Goal: Task Accomplishment & Management: Manage account settings

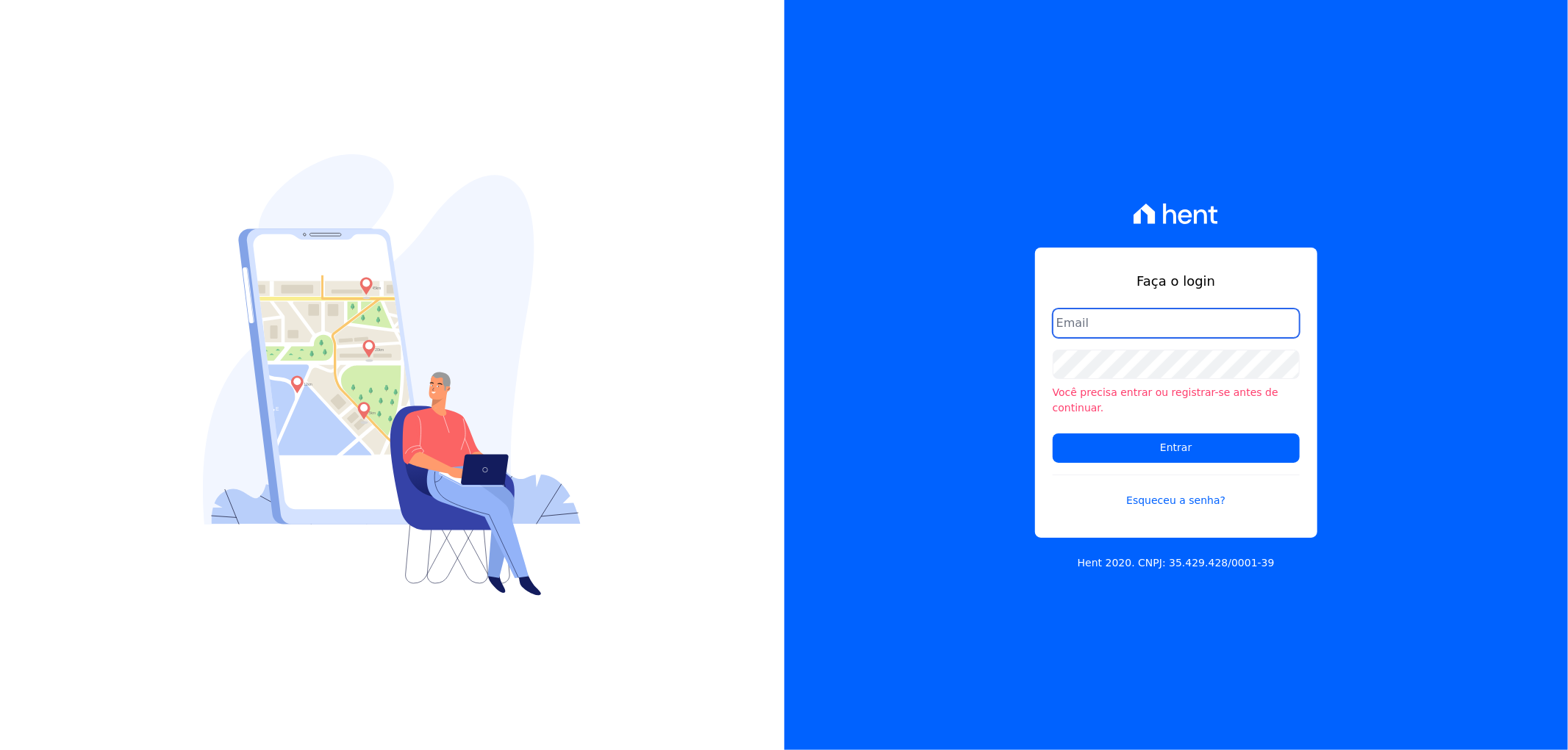
click at [1169, 333] on input "email" at bounding box center [1176, 323] width 247 height 29
type input "[PERSON_NAME][EMAIL_ADDRESS][DOMAIN_NAME]"
click at [1111, 458] on form "artur@fontouraengenharia.com.br Você precisa entrar ou registrar-se antes de co…" at bounding box center [1176, 418] width 247 height 218
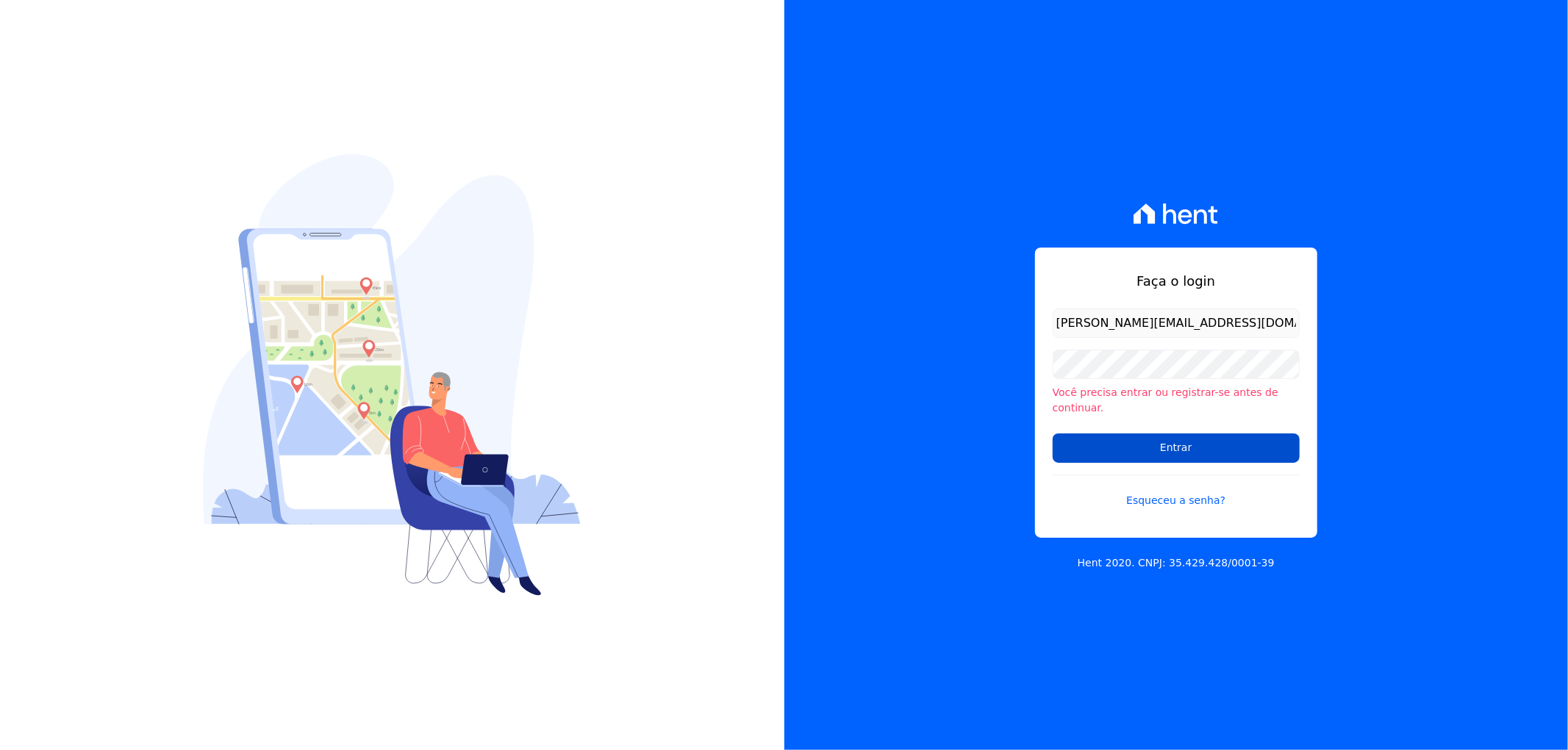
click at [1113, 442] on input "Entrar" at bounding box center [1176, 448] width 247 height 29
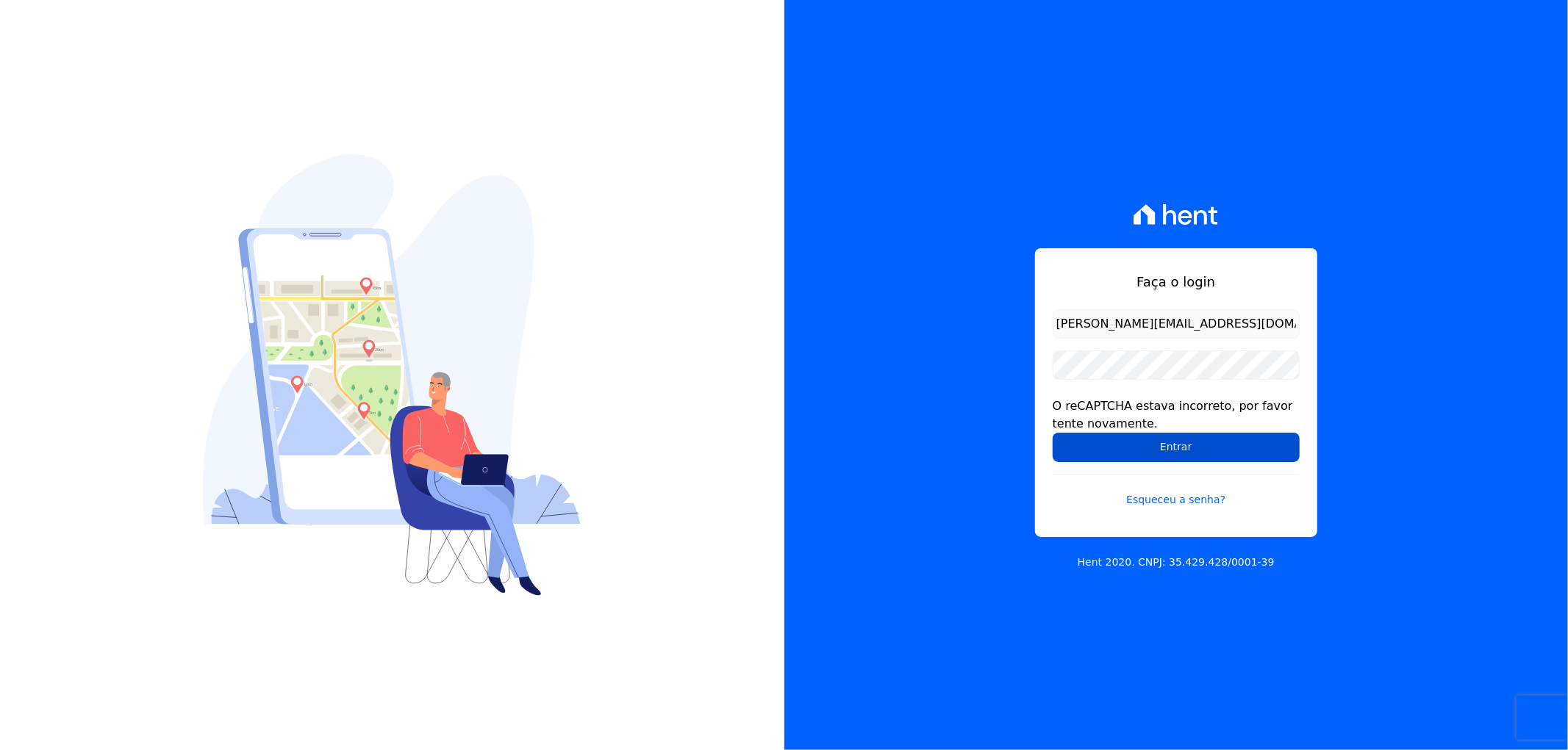
click at [1090, 444] on input "Entrar" at bounding box center [1176, 447] width 247 height 29
click at [1099, 449] on input "Entrar" at bounding box center [1176, 447] width 247 height 29
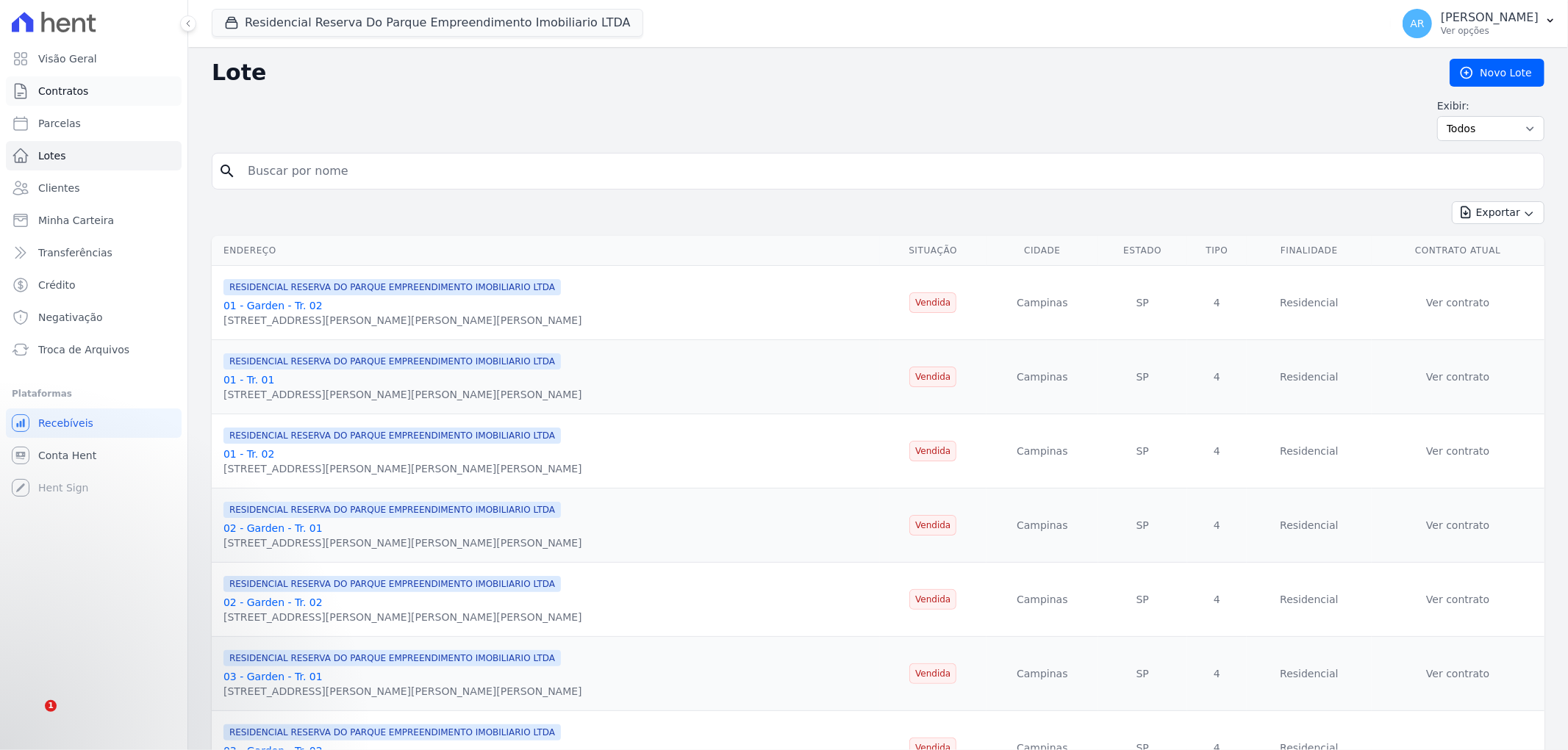
click at [55, 92] on span "Contratos" at bounding box center [63, 91] width 50 height 15
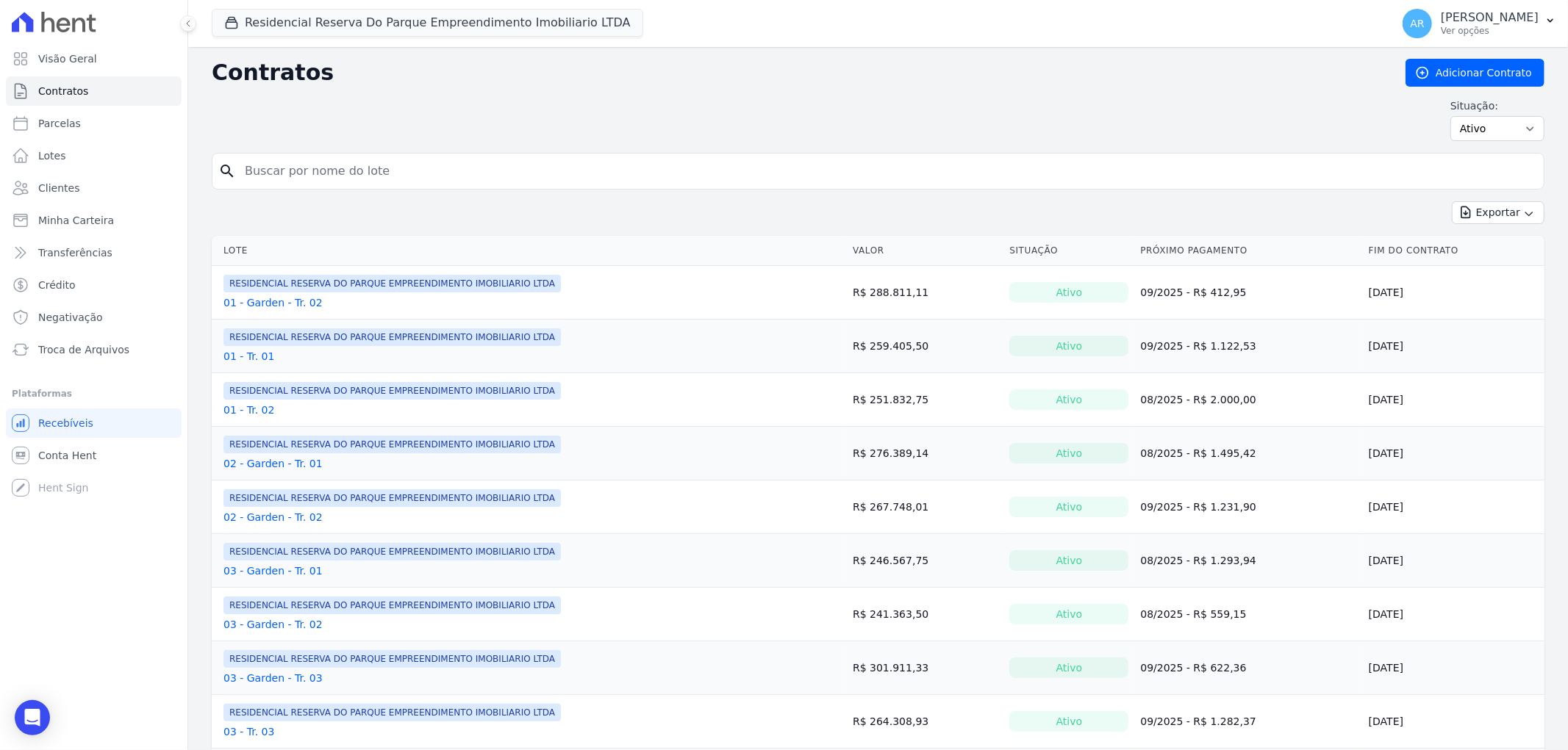
click at [326, 172] on input "search" at bounding box center [887, 170] width 1302 height 29
type input "capato"
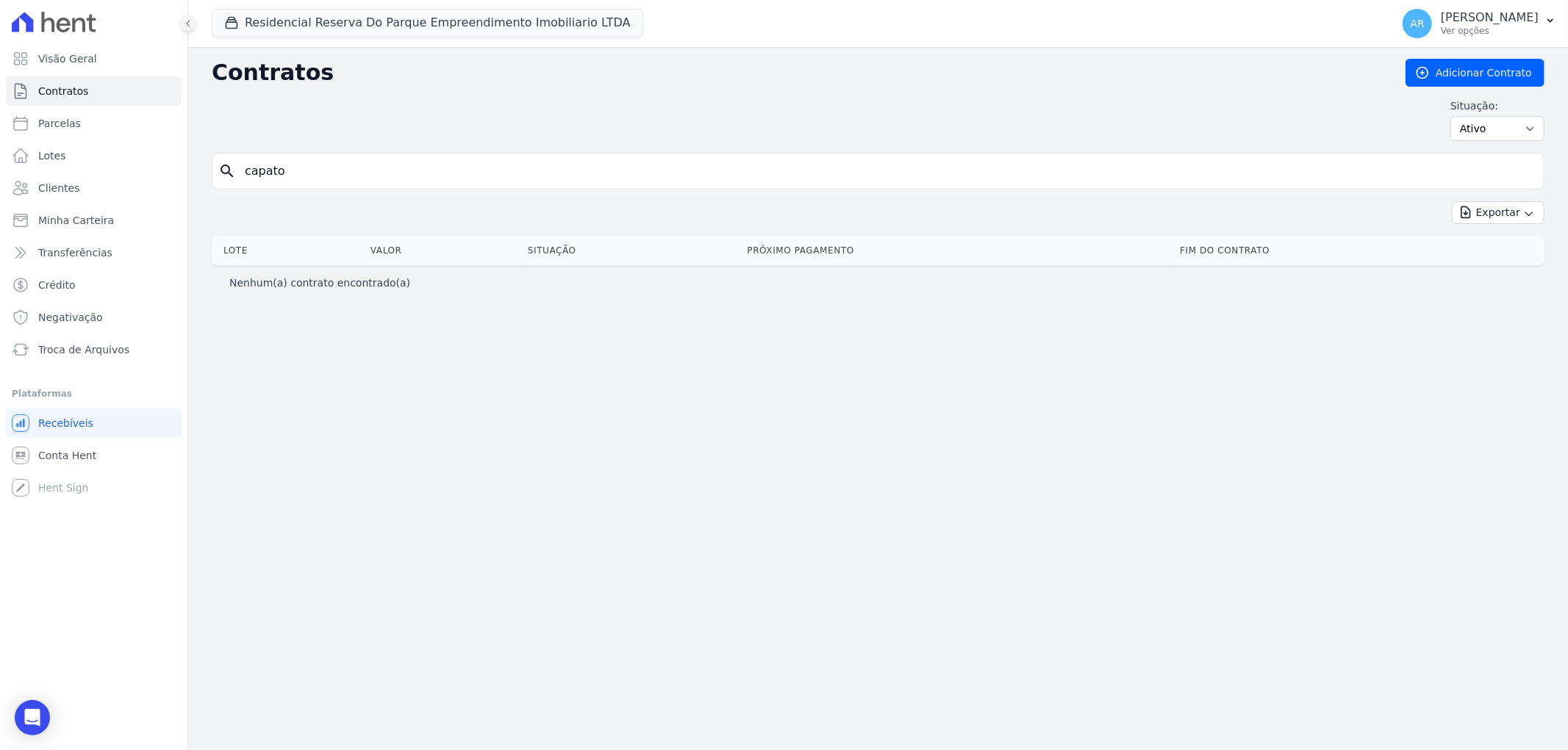
click at [297, 167] on input "capato" at bounding box center [887, 170] width 1302 height 29
click at [297, 167] on input "search" at bounding box center [887, 170] width 1302 height 29
type input "izac"
click at [305, 174] on input "izac" at bounding box center [887, 170] width 1302 height 29
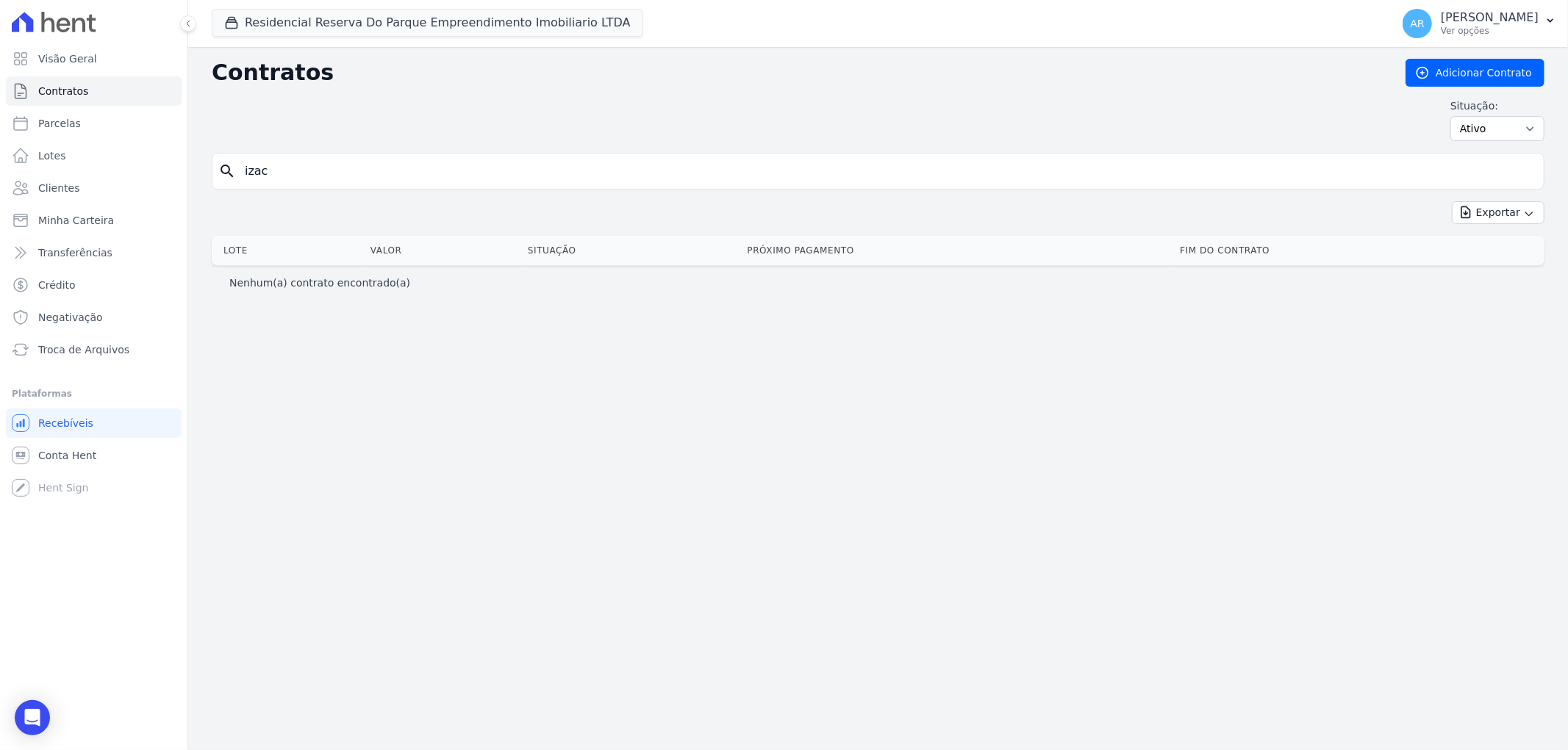
click at [305, 174] on input "izac" at bounding box center [887, 170] width 1302 height 29
type input "81"
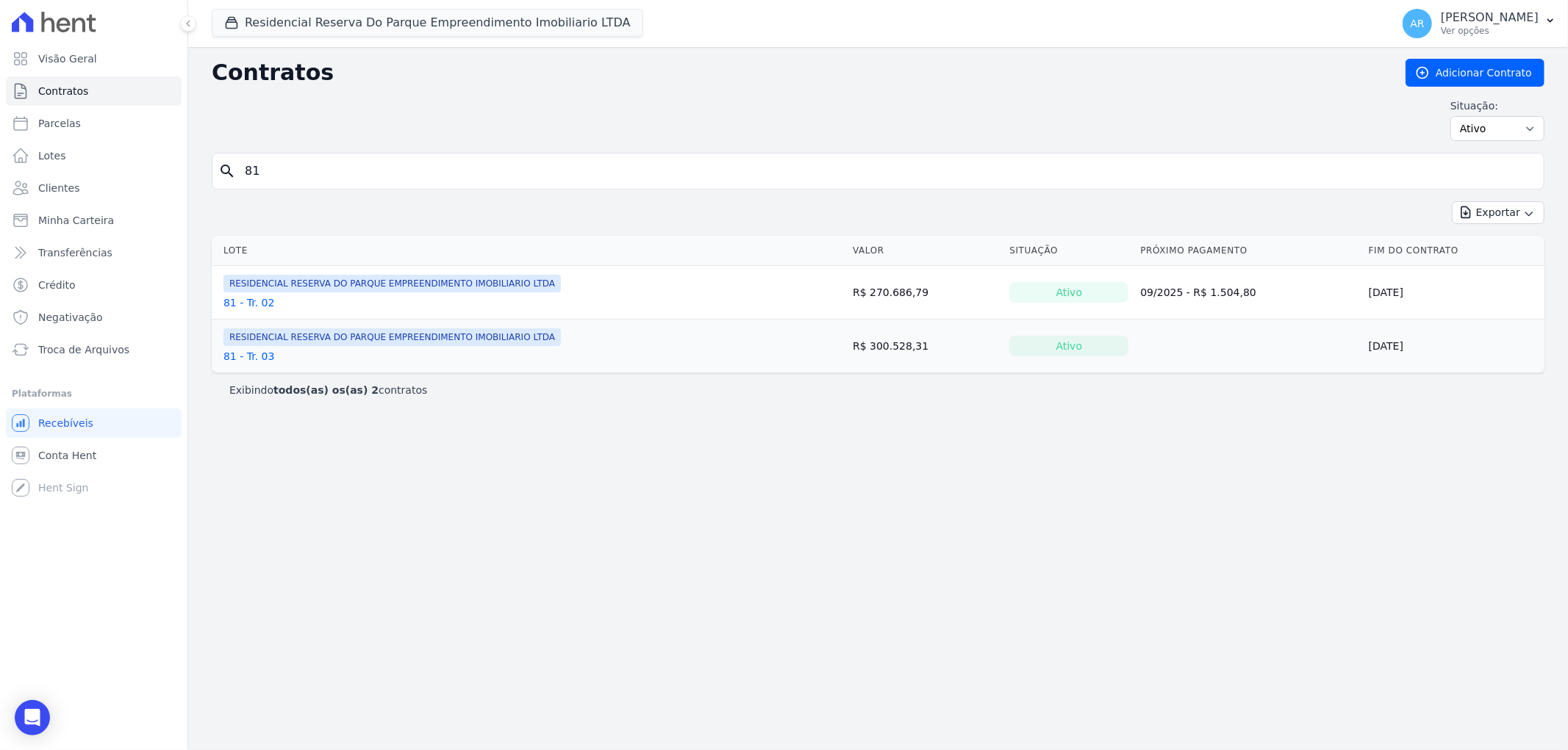
click at [258, 355] on link "81 - Tr. 03" at bounding box center [248, 356] width 51 height 15
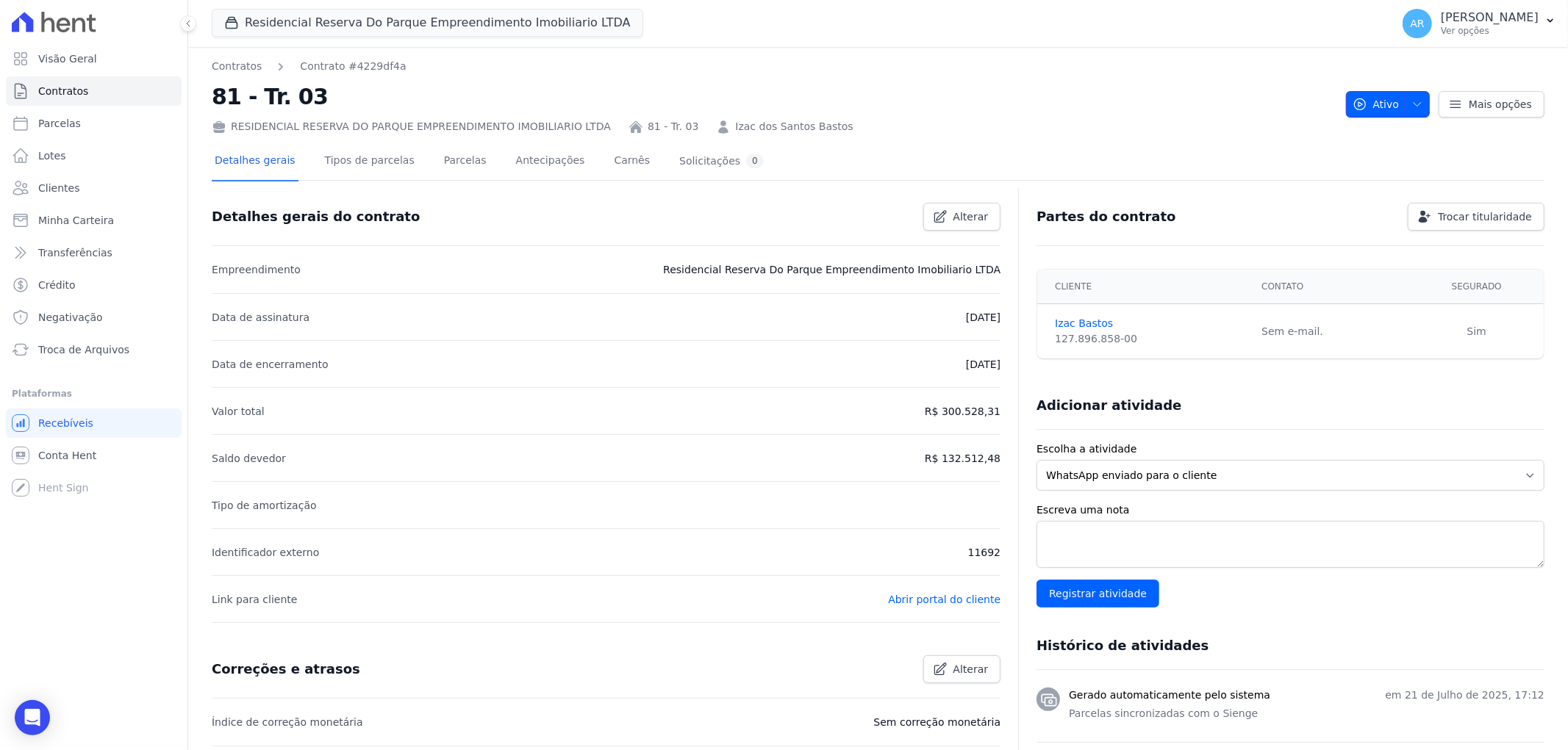
click at [1412, 105] on icon "button" at bounding box center [1418, 105] width 12 height 12
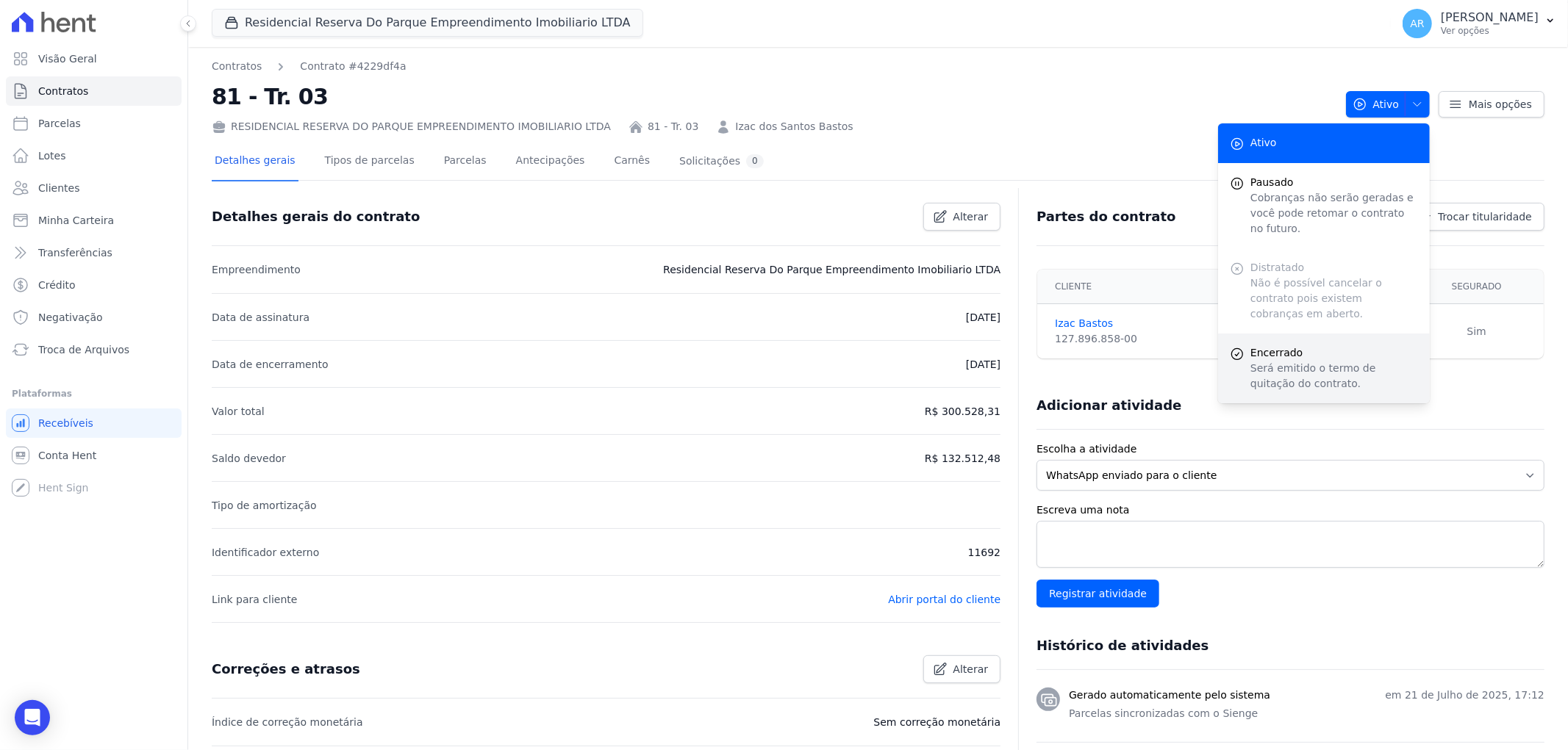
click at [1297, 360] on p "Será emitido o termo de quitação do contrato." at bounding box center [1335, 375] width 168 height 31
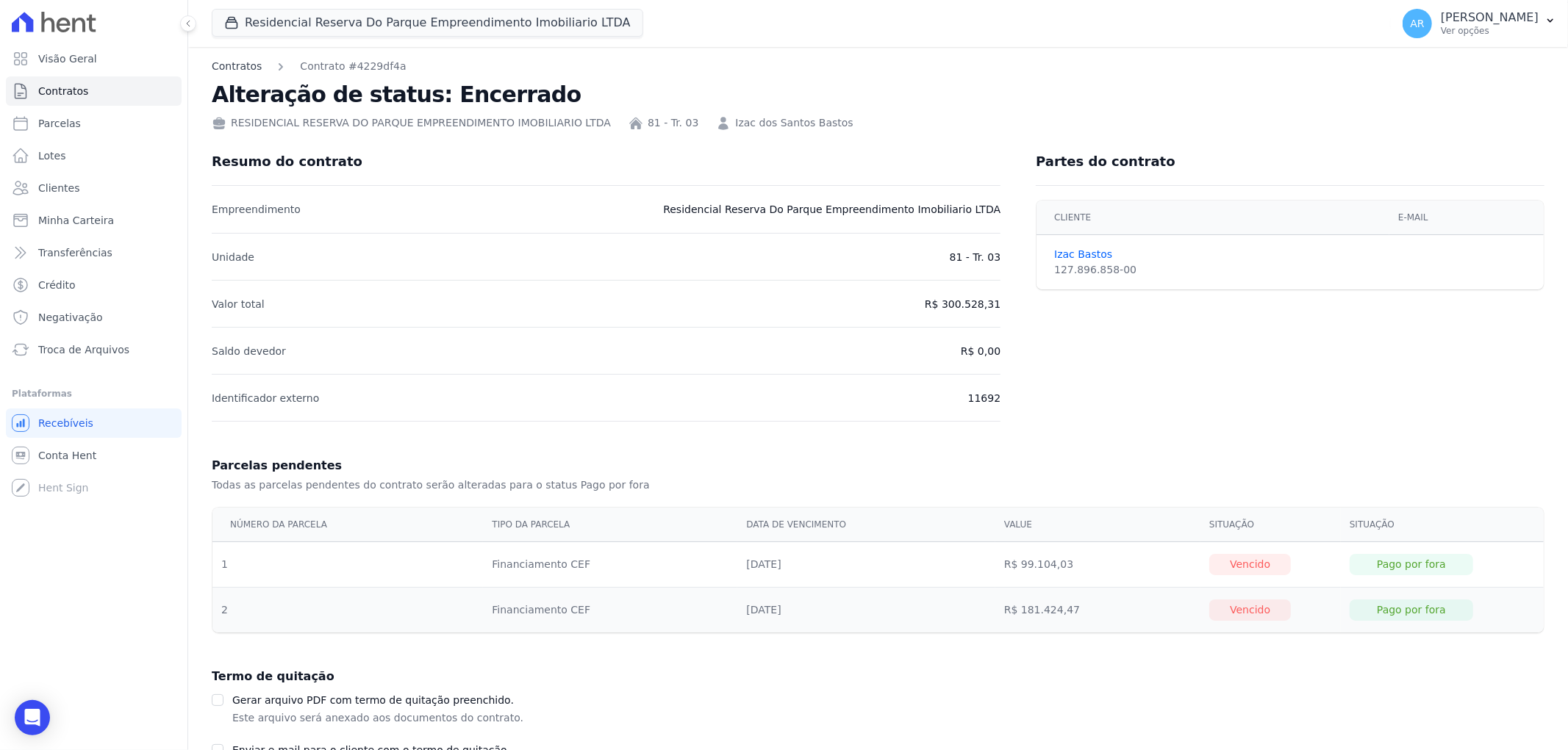
click at [246, 69] on link "Contratos" at bounding box center [237, 66] width 50 height 16
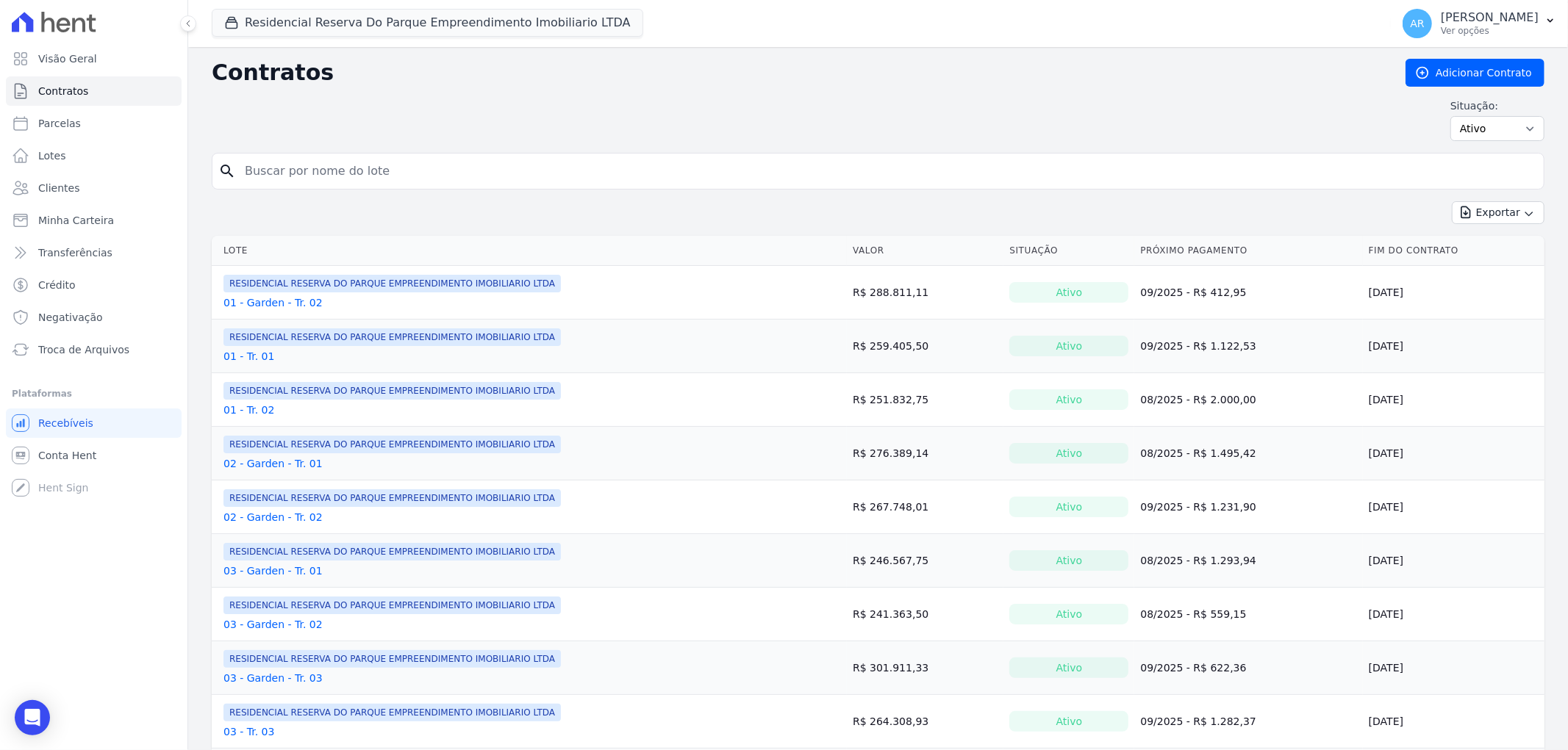
click at [369, 182] on input "search" at bounding box center [887, 170] width 1302 height 29
type input "81"
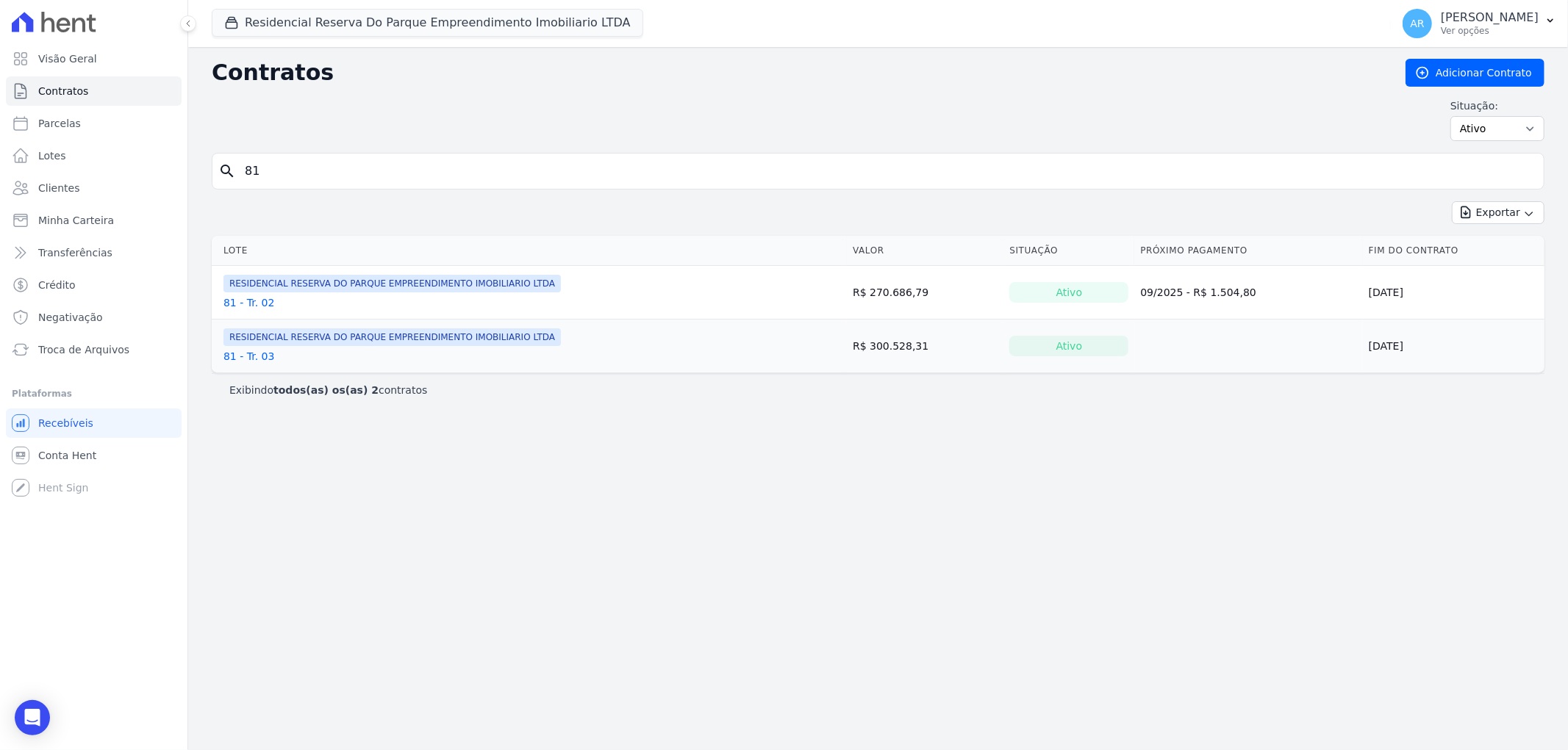
click at [265, 355] on link "81 - Tr. 03" at bounding box center [248, 356] width 51 height 15
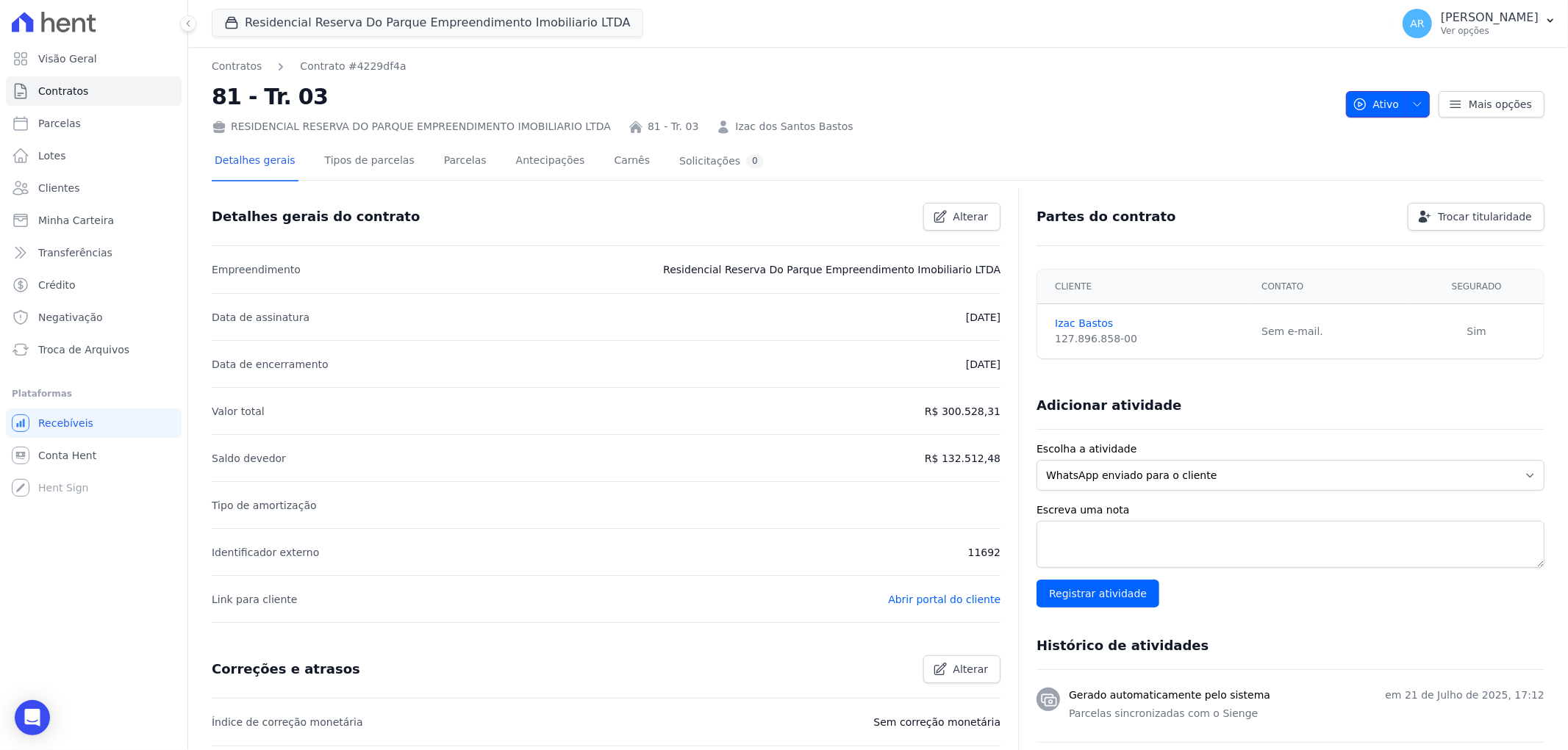
click at [1415, 105] on icon "button" at bounding box center [1418, 105] width 12 height 12
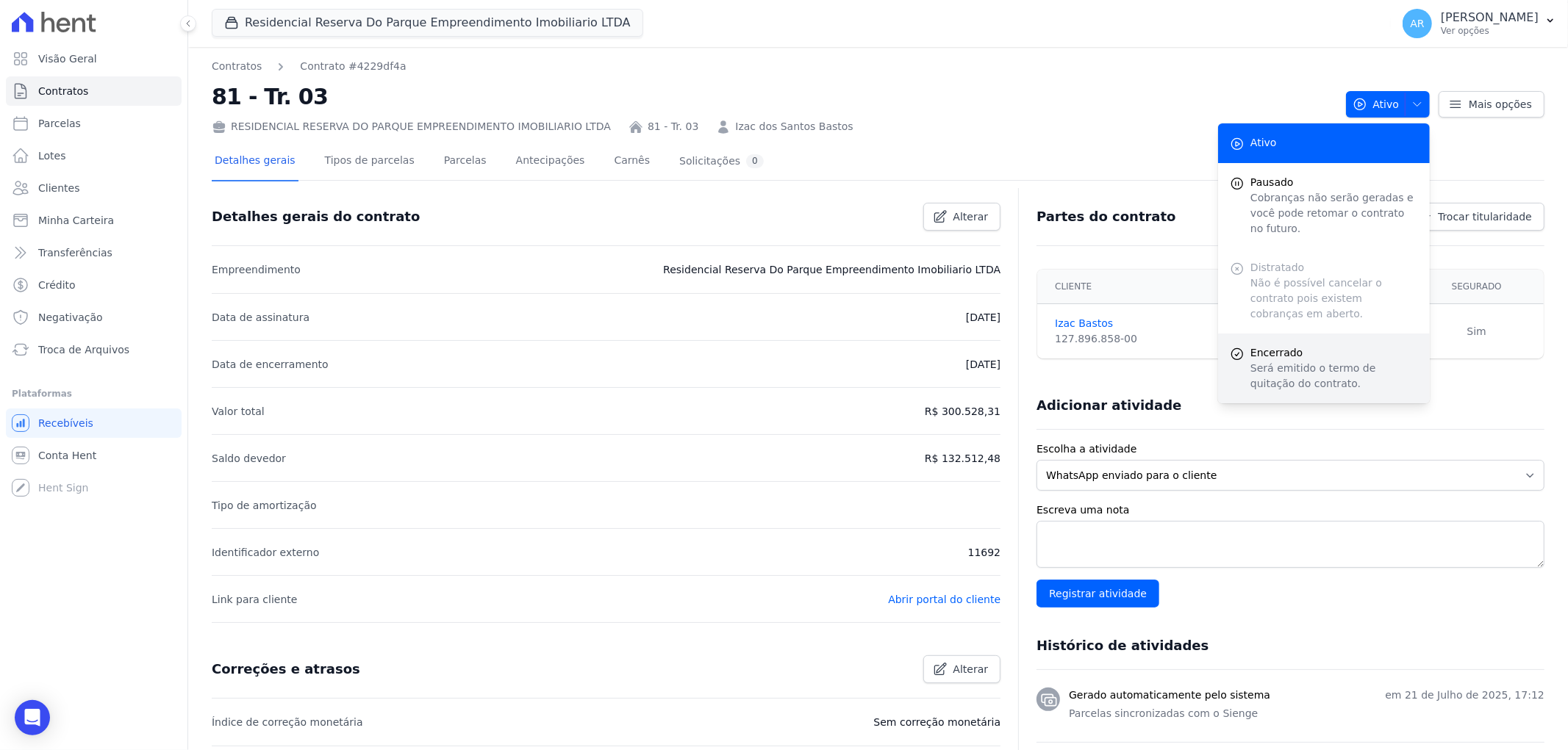
click at [1330, 360] on p "Será emitido o termo de quitação do contrato." at bounding box center [1335, 375] width 168 height 31
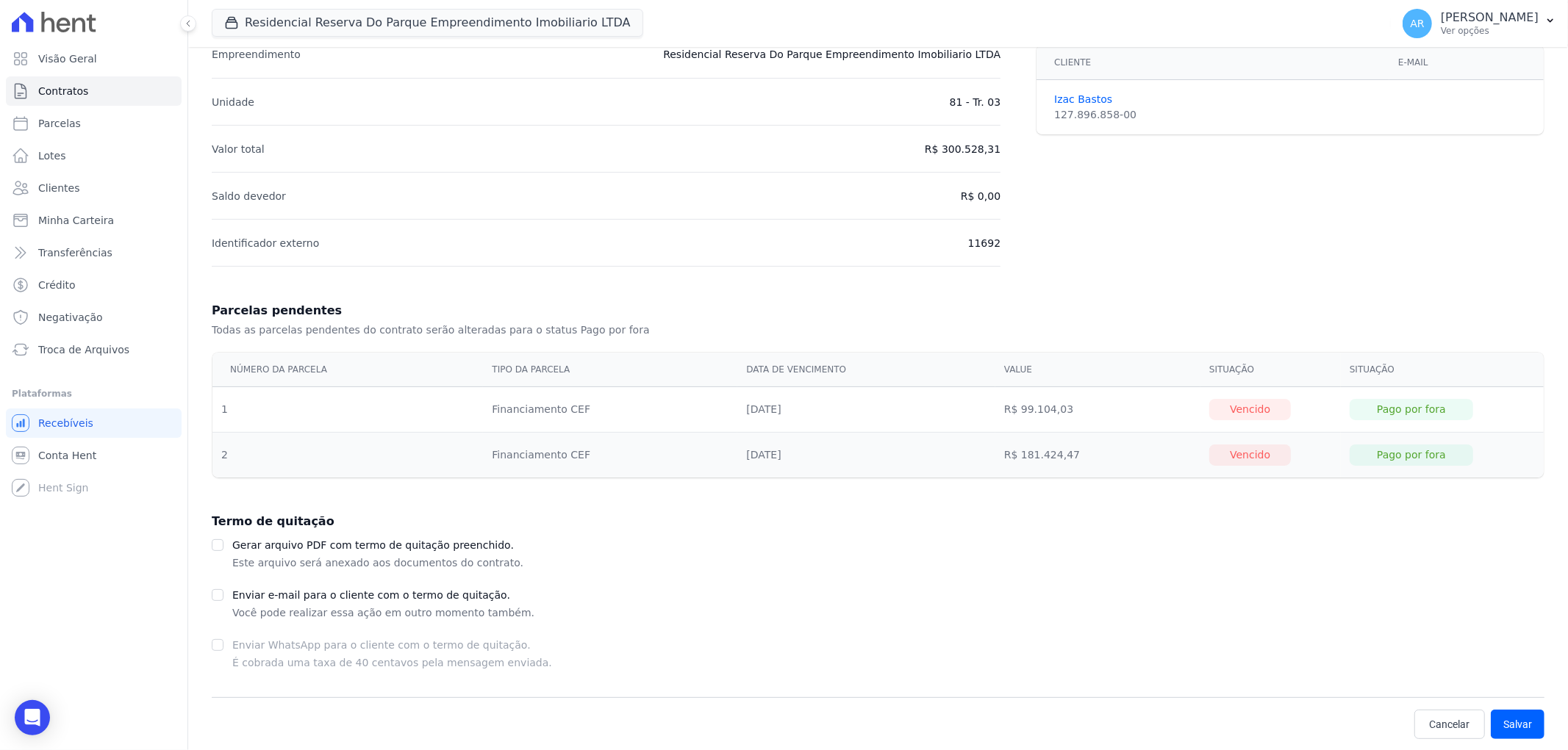
scroll to position [156, 0]
click at [1503, 715] on button "Salvar" at bounding box center [1517, 723] width 54 height 29
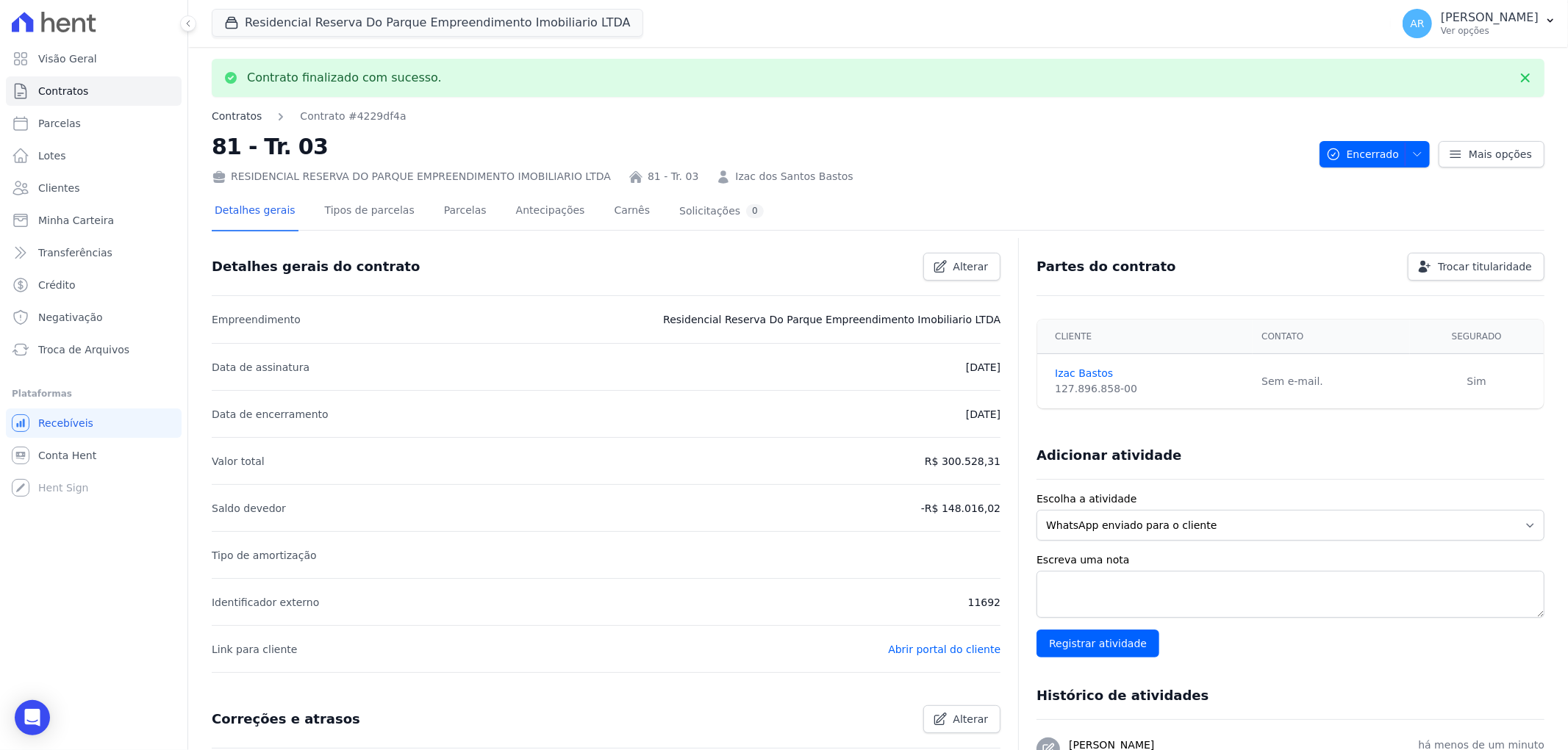
click at [233, 115] on link "Contratos" at bounding box center [237, 116] width 50 height 16
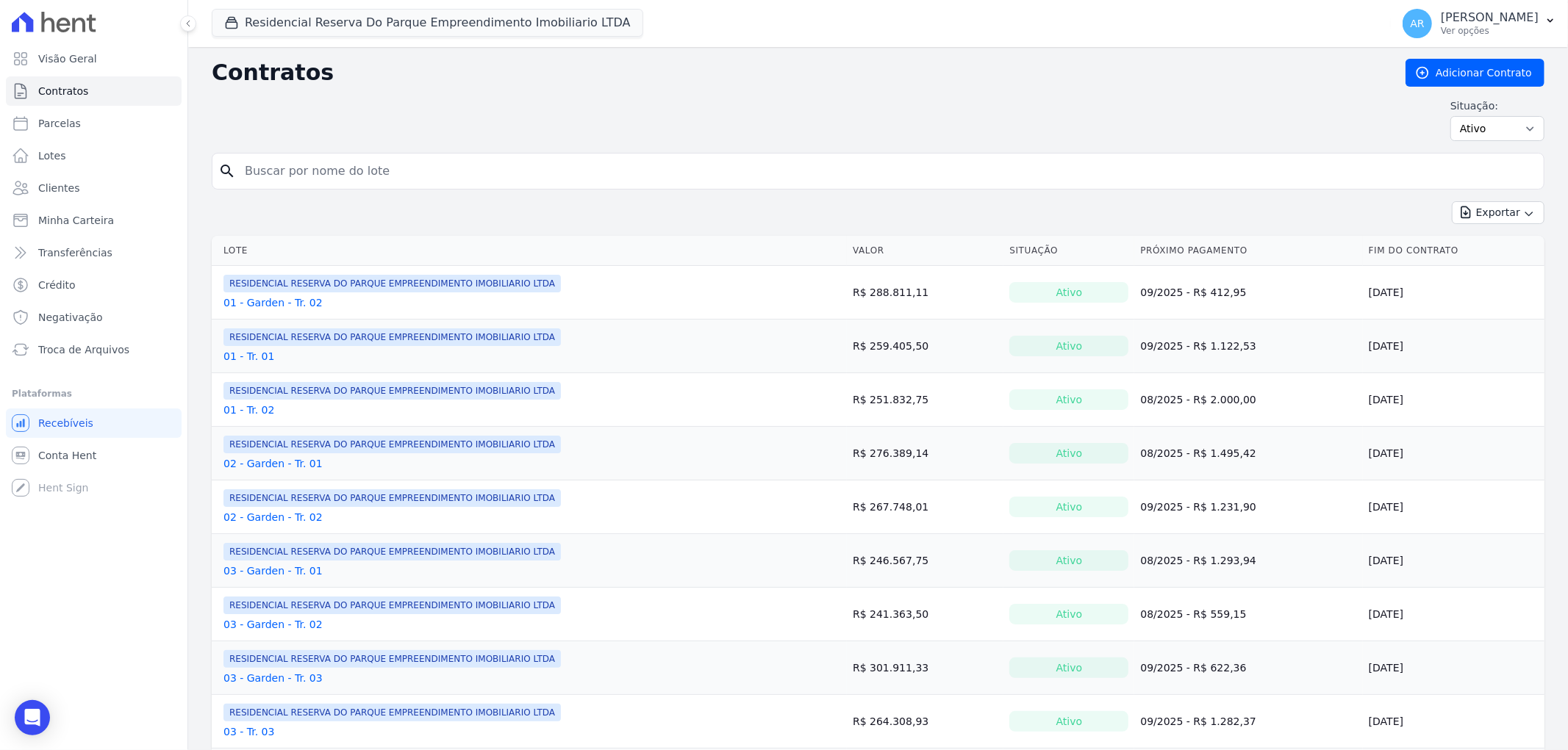
click at [340, 163] on input "search" at bounding box center [887, 170] width 1302 height 29
type input "81"
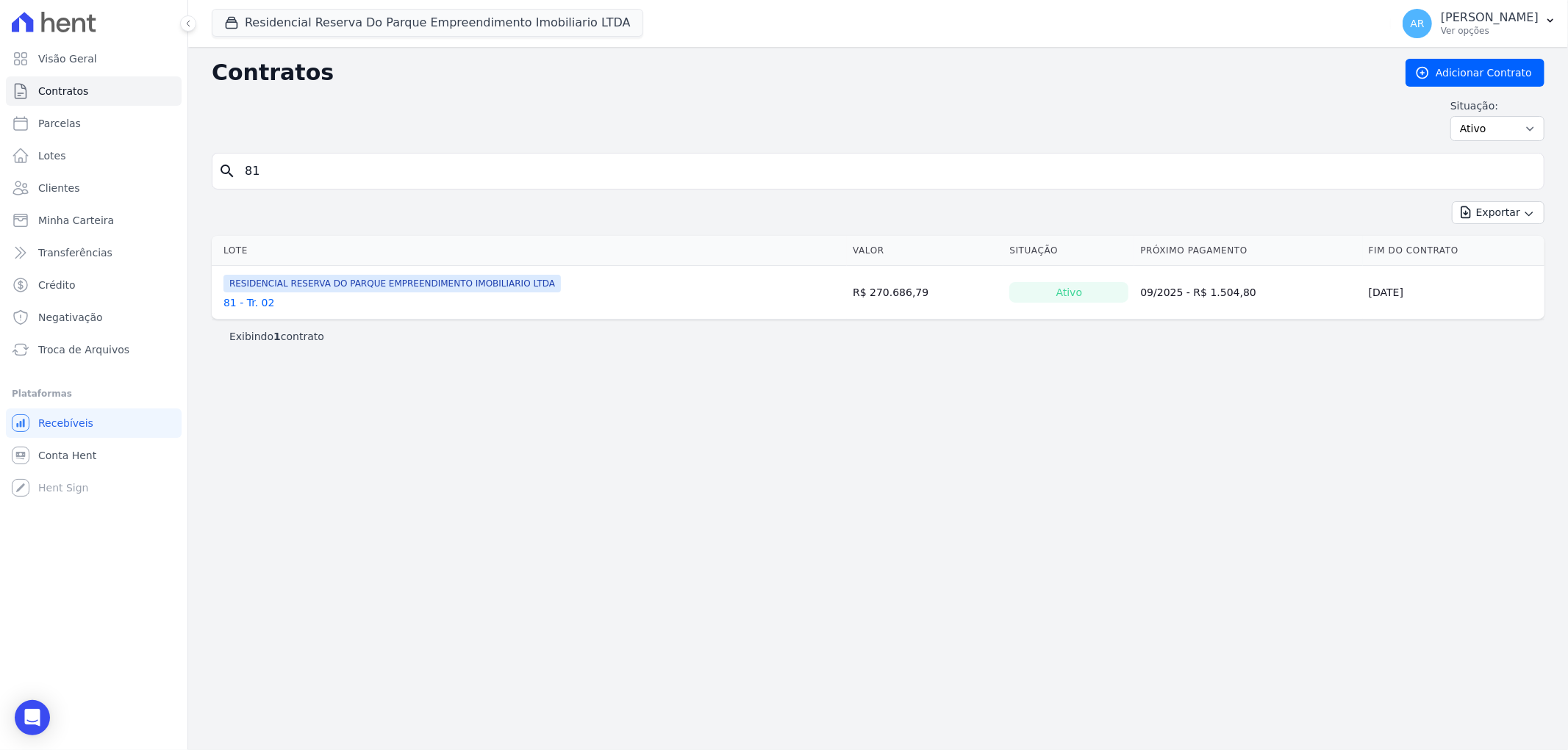
click at [370, 160] on input "81" at bounding box center [887, 170] width 1302 height 29
type input "c"
click at [323, 201] on div "Exportar Exportar PDF Exportar CSV Exportar Fichas" at bounding box center [878, 218] width 1333 height 35
click at [322, 178] on input "search" at bounding box center [887, 170] width 1302 height 29
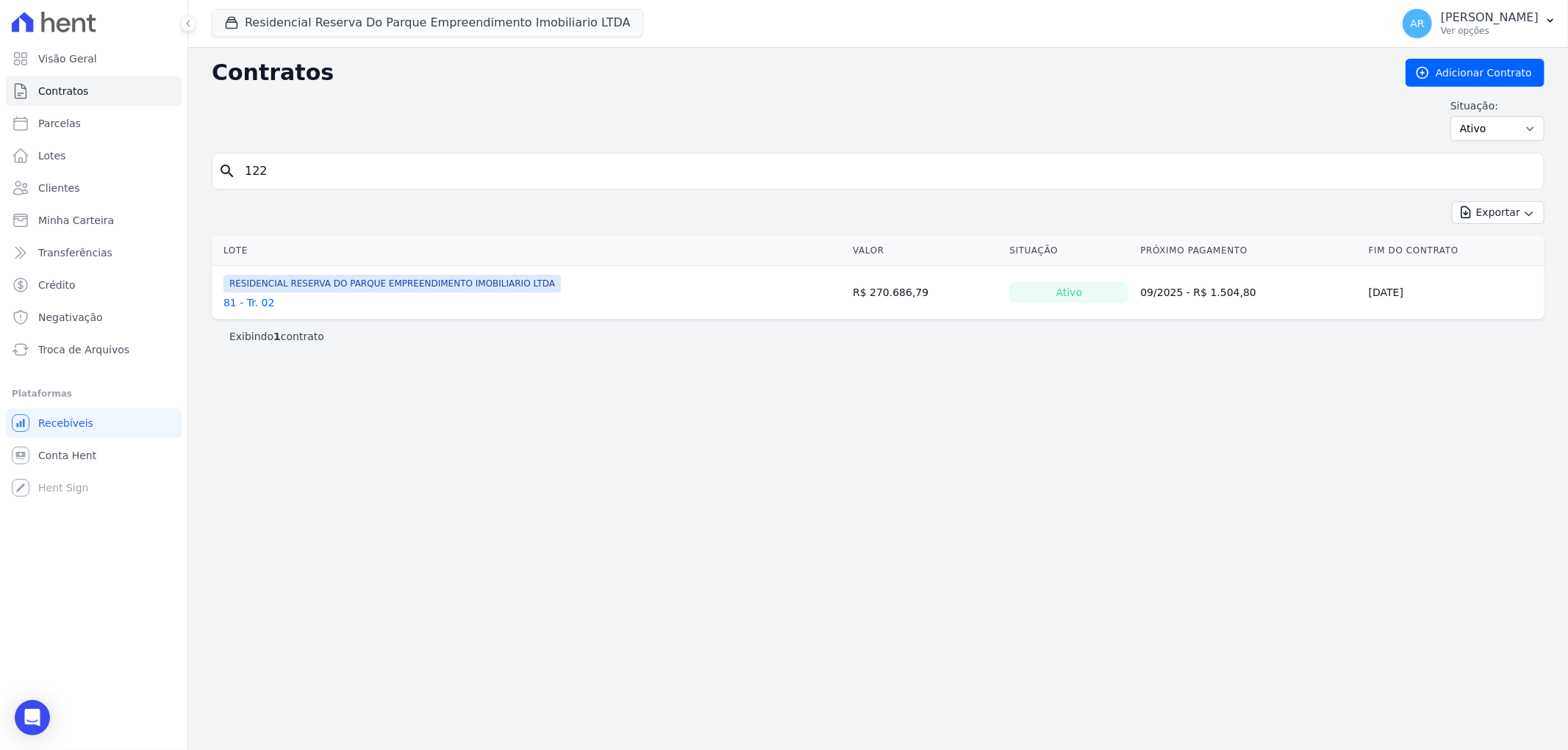
type input "122"
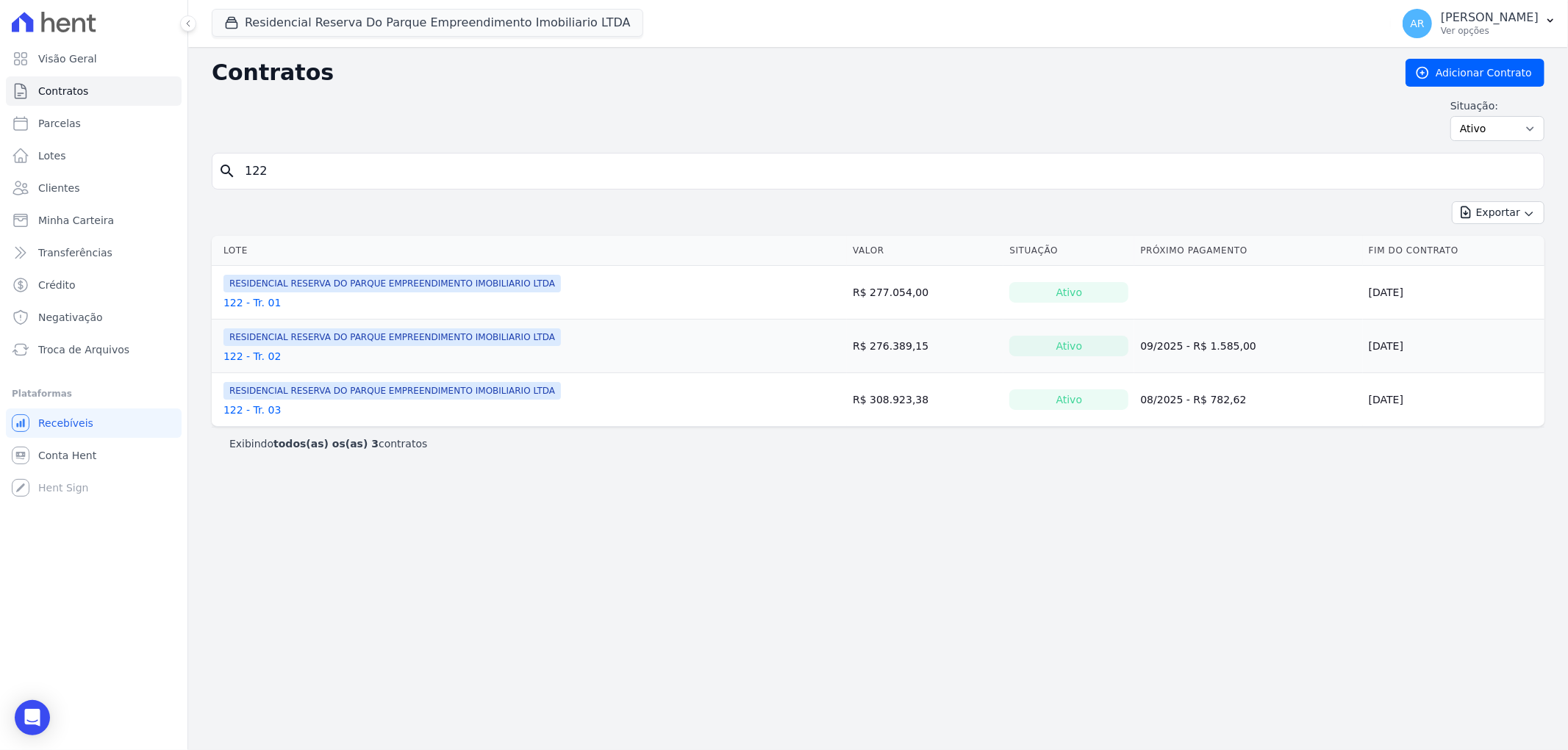
click at [267, 309] on link "122 - Tr. 01" at bounding box center [252, 303] width 57 height 15
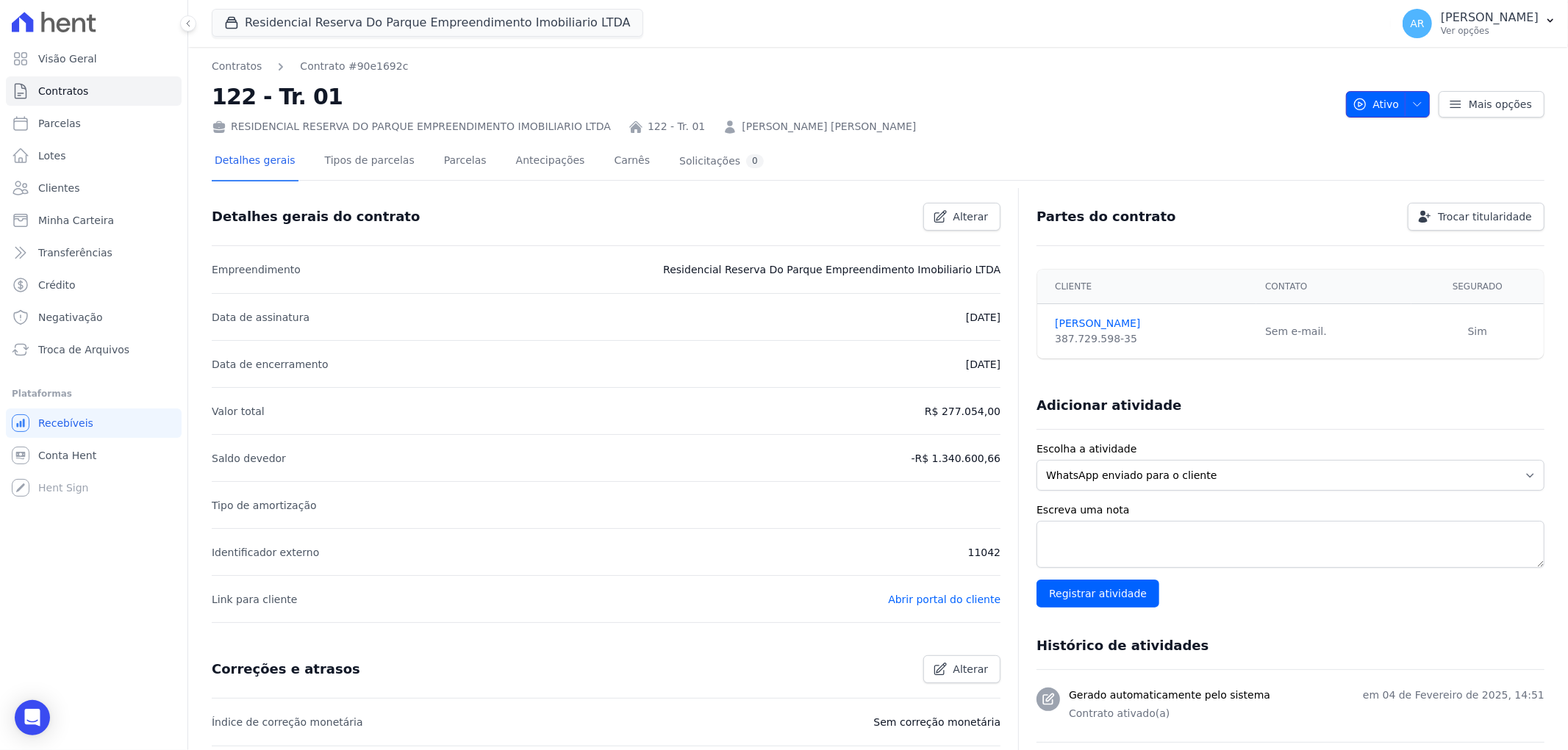
click at [1416, 110] on button "Ativo" at bounding box center [1389, 105] width 85 height 27
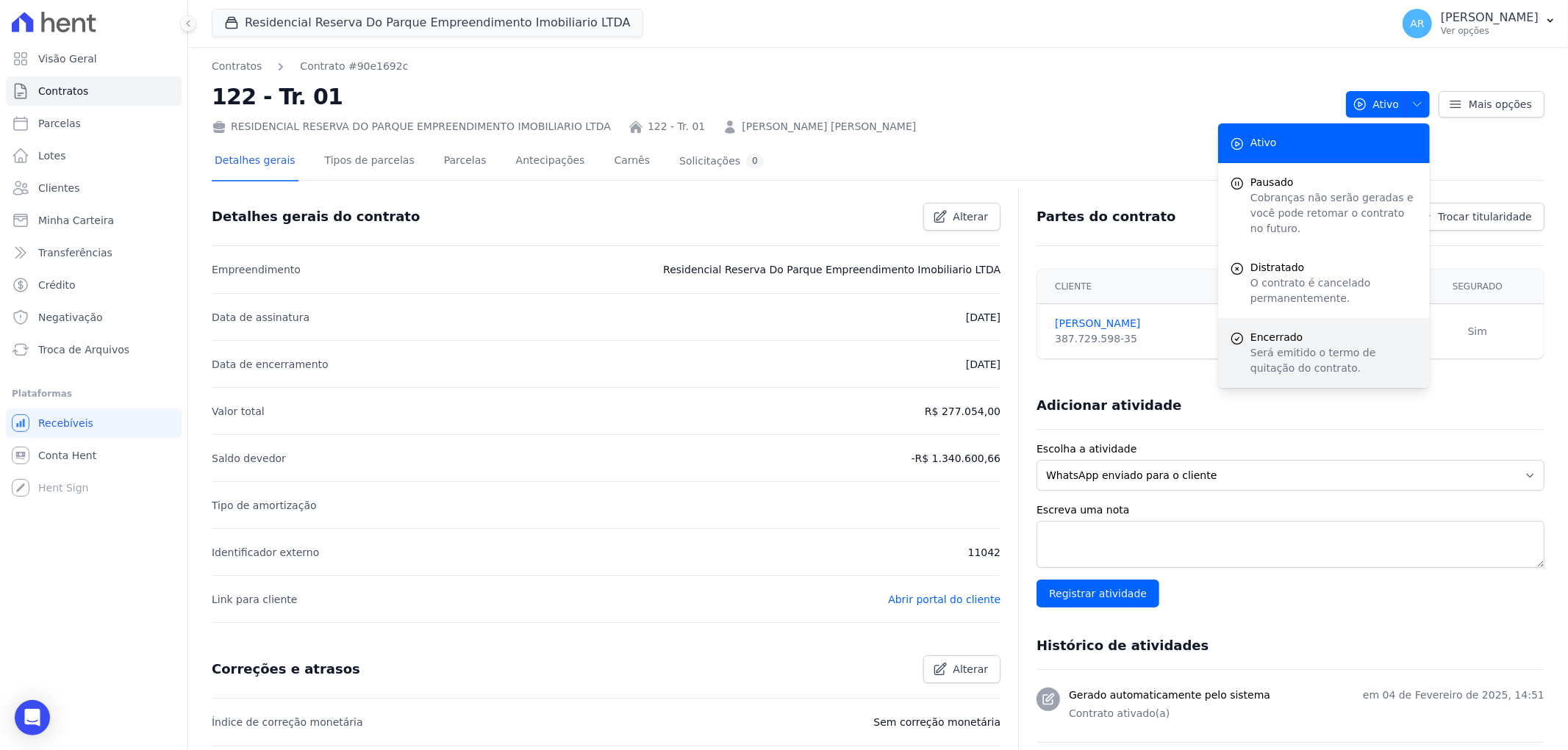
click at [1335, 347] on p "Será emitido o termo de quitação do contrato." at bounding box center [1335, 360] width 168 height 31
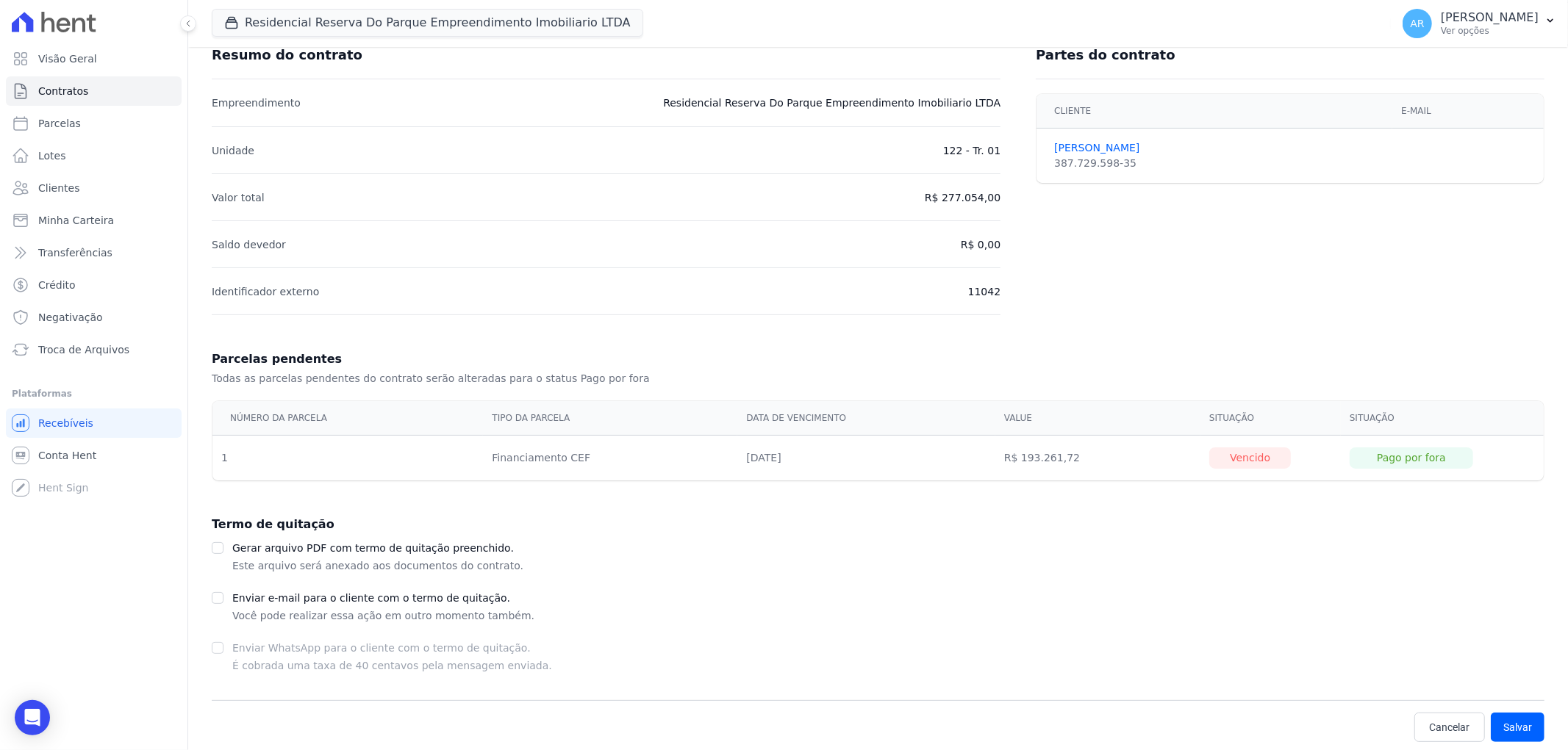
scroll to position [110, 0]
click at [1519, 725] on button "Salvar" at bounding box center [1517, 723] width 54 height 29
